Goal: Information Seeking & Learning: Compare options

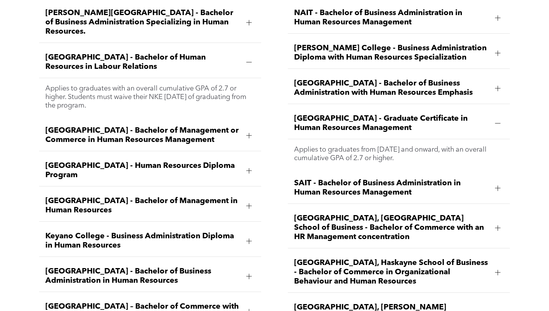
scroll to position [1124, 0]
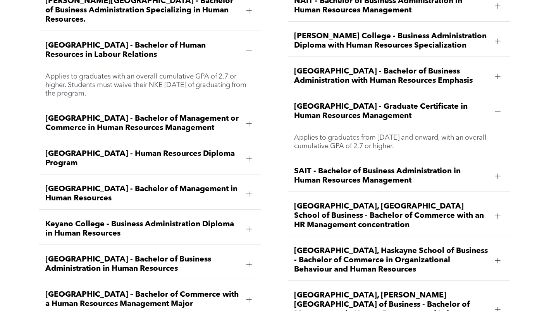
click at [313, 102] on span "[GEOGRAPHIC_DATA] - Graduate Certificate in Human Resources Management" at bounding box center [391, 111] width 195 height 19
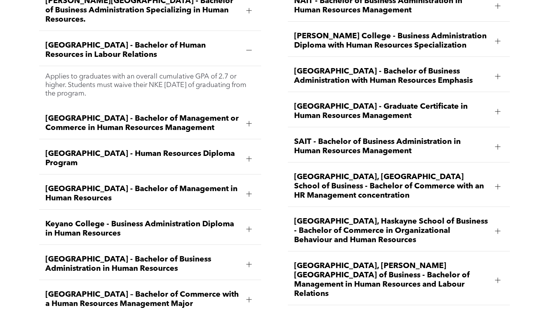
click at [285, 85] on div "NAIT - Bachelor of Business Administration in Human Resources Management Applie…" at bounding box center [399, 170] width 234 height 373
click at [321, 102] on span "[GEOGRAPHIC_DATA] - Graduate Certificate in Human Resources Management" at bounding box center [391, 111] width 195 height 19
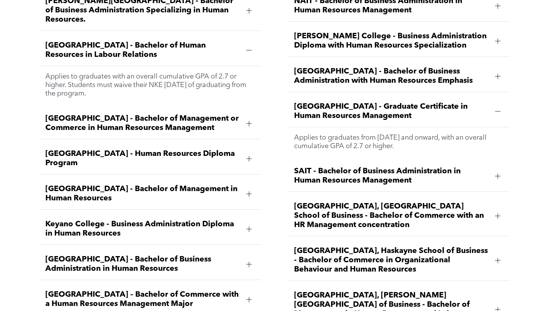
drag, startPoint x: 293, startPoint y: 82, endPoint x: 444, endPoint y: 127, distance: 157.2
click at [444, 127] on li "[GEOGRAPHIC_DATA] - Graduate Certificate in Human Resources Management Applies …" at bounding box center [399, 126] width 222 height 61
copy li "[GEOGRAPHIC_DATA] - Graduate Certificate in Human Resources Management Applies …"
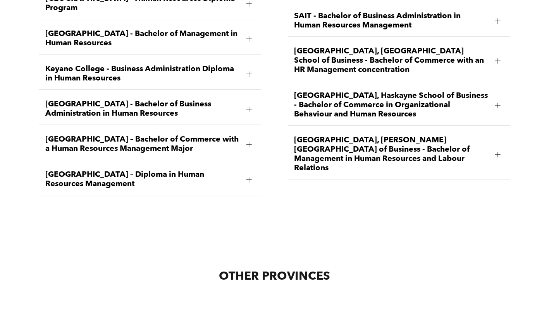
scroll to position [1279, 0]
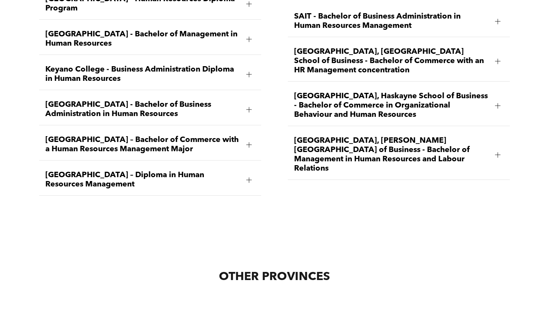
click at [351, 92] on span "[GEOGRAPHIC_DATA], Haskayne School of Business - Bachelor of Commerce in Organi…" at bounding box center [391, 106] width 195 height 28
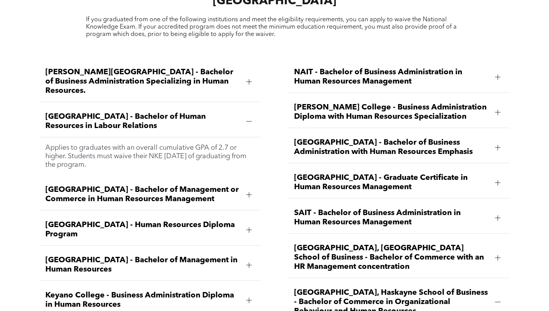
scroll to position [1201, 0]
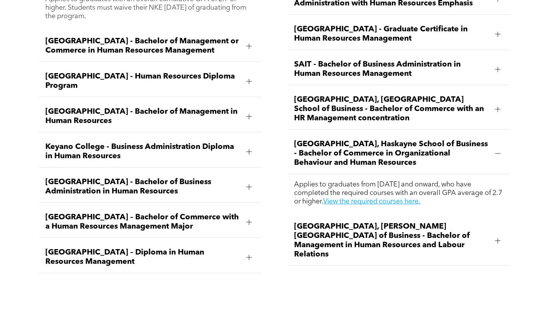
click at [360, 140] on span "[GEOGRAPHIC_DATA], Haskayne School of Business - Bachelor of Commerce in Organi…" at bounding box center [391, 154] width 195 height 28
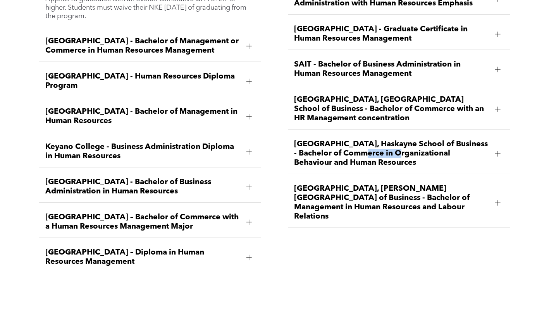
click at [360, 140] on span "[GEOGRAPHIC_DATA], Haskayne School of Business - Bachelor of Commerce in Organi…" at bounding box center [391, 154] width 195 height 28
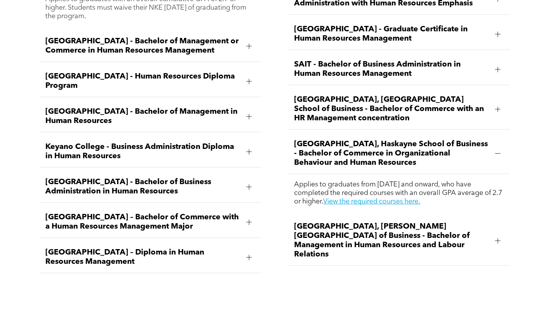
click at [326, 181] on span "Applies to graduates from [DATE] and onward, who have completed the required co…" at bounding box center [398, 193] width 208 height 24
drag, startPoint x: 310, startPoint y: 183, endPoint x: 445, endPoint y: 174, distance: 135.5
click at [445, 181] on span "Applies to graduates from [DATE] and onward, who have completed the required co…" at bounding box center [398, 193] width 208 height 24
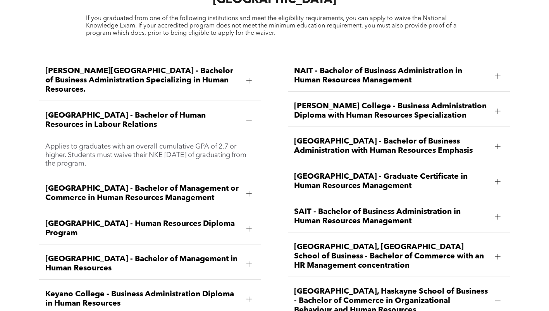
scroll to position [1046, 0]
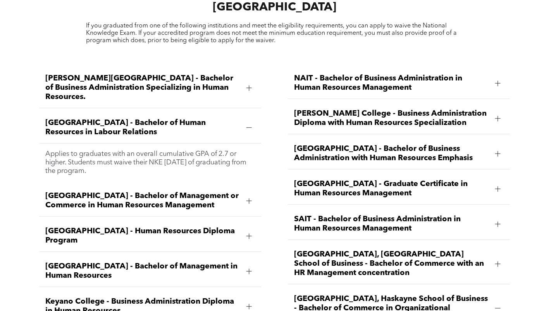
click at [178, 119] on span "[GEOGRAPHIC_DATA] - Bachelor of Human Resources in Labour Relations" at bounding box center [142, 128] width 195 height 19
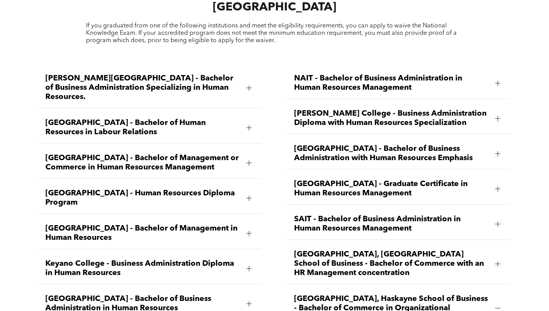
click at [178, 119] on span "[GEOGRAPHIC_DATA] - Bachelor of Human Resources in Labour Relations" at bounding box center [142, 128] width 195 height 19
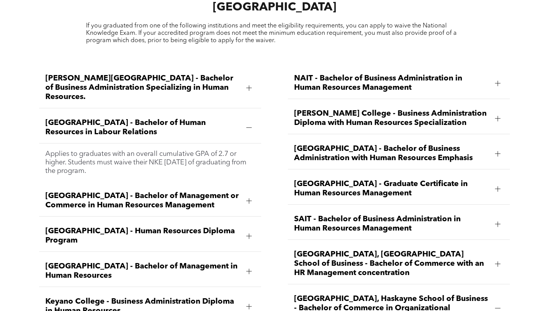
click at [185, 71] on div "[PERSON_NAME][GEOGRAPHIC_DATA] - Bachelor of Business Administration Specializi…" at bounding box center [150, 88] width 222 height 41
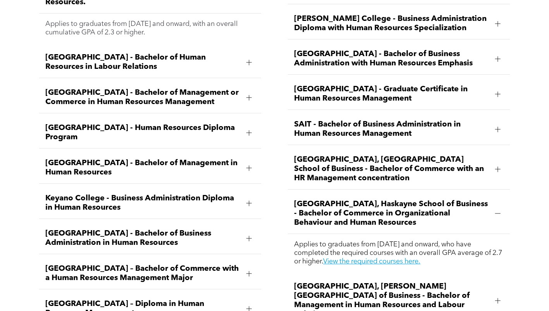
scroll to position [1102, 0]
